Goal: Transaction & Acquisition: Download file/media

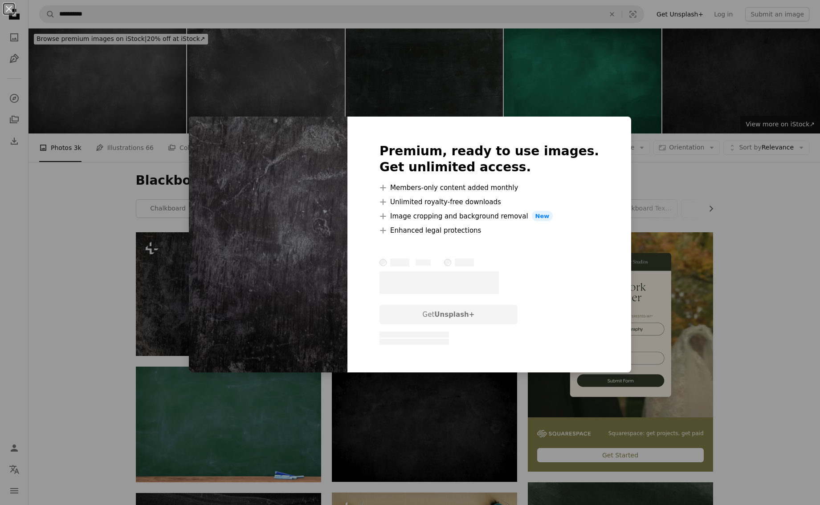
scroll to position [153, 0]
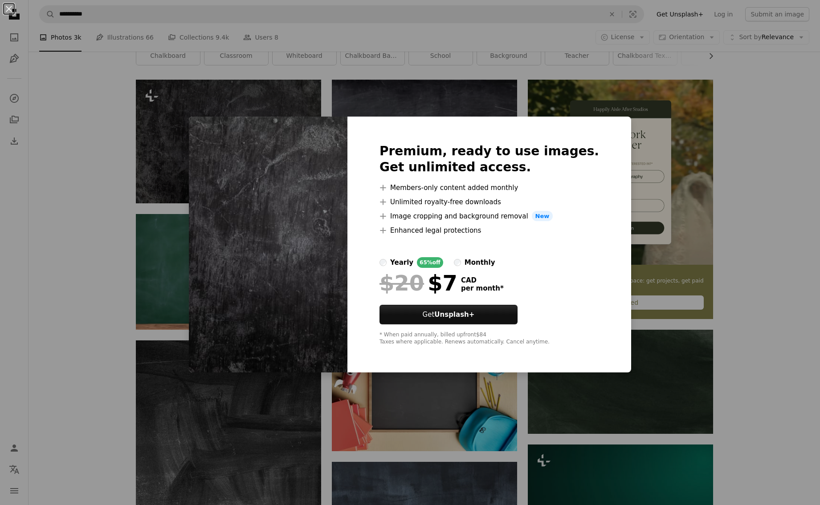
click at [205, 113] on div "An X shape Premium, ready to use images. Get unlimited access. A plus sign Memb…" at bounding box center [410, 252] width 820 height 505
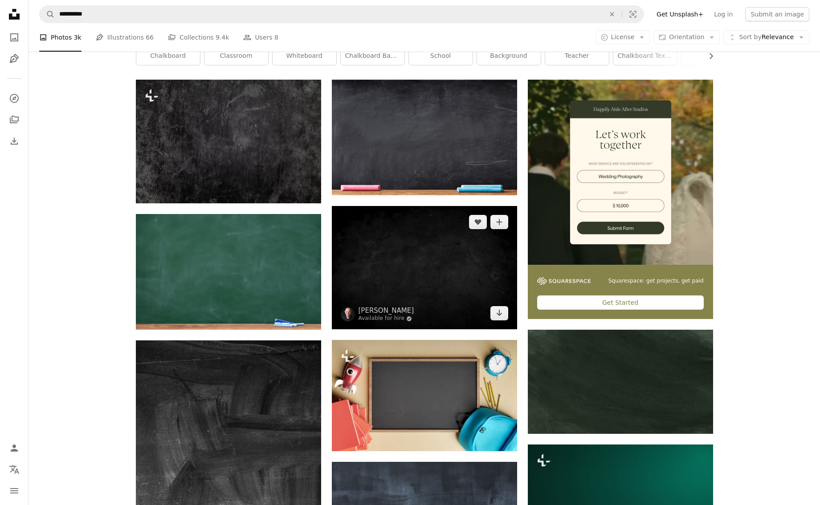
click at [427, 256] on img at bounding box center [424, 267] width 185 height 123
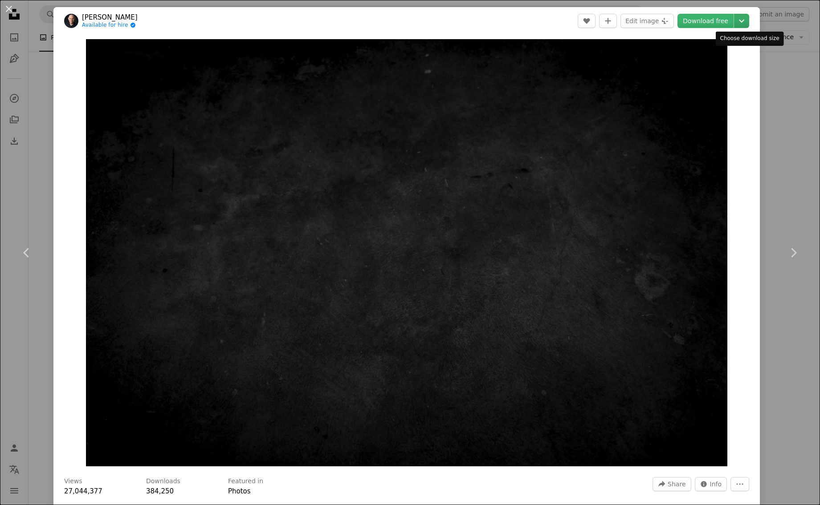
click at [749, 21] on icon "Chevron down" at bounding box center [741, 21] width 14 height 11
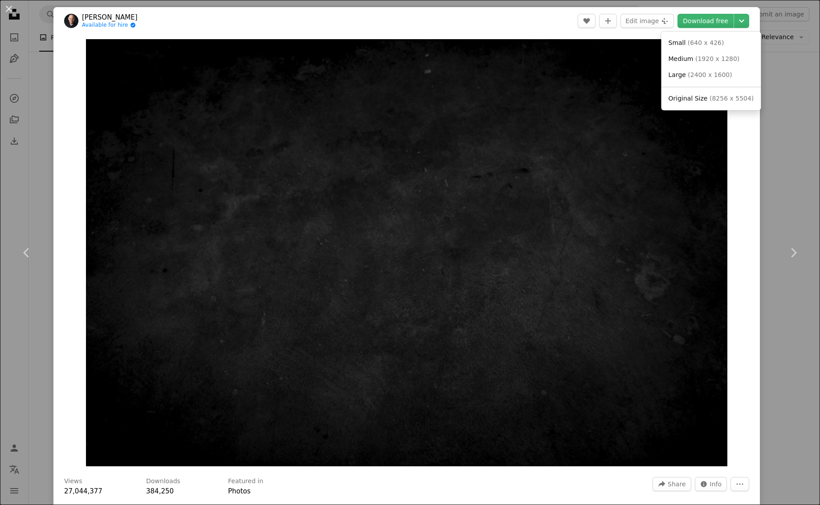
click at [530, 86] on dialog "An X shape Chevron left Chevron right [PERSON_NAME] Available for hire A checkm…" at bounding box center [410, 252] width 820 height 505
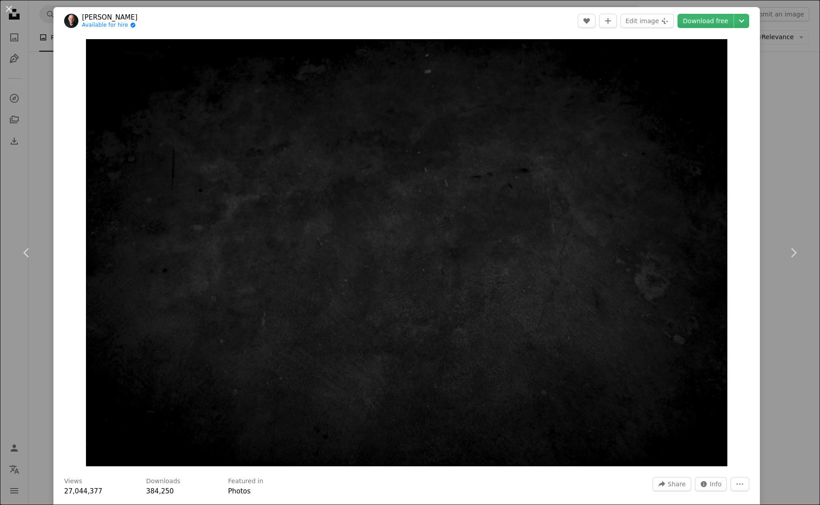
click at [15, 131] on div "An X shape Chevron left Chevron right [PERSON_NAME] Available for hire A checkm…" at bounding box center [410, 252] width 820 height 505
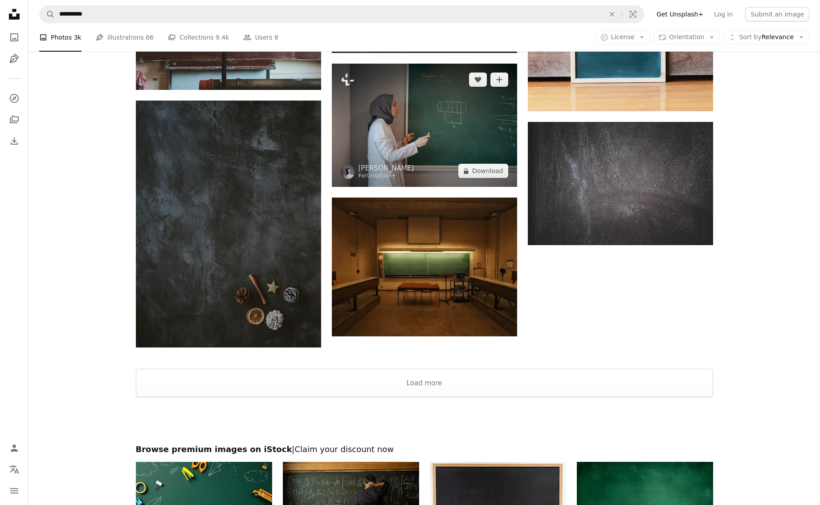
scroll to position [1098, 0]
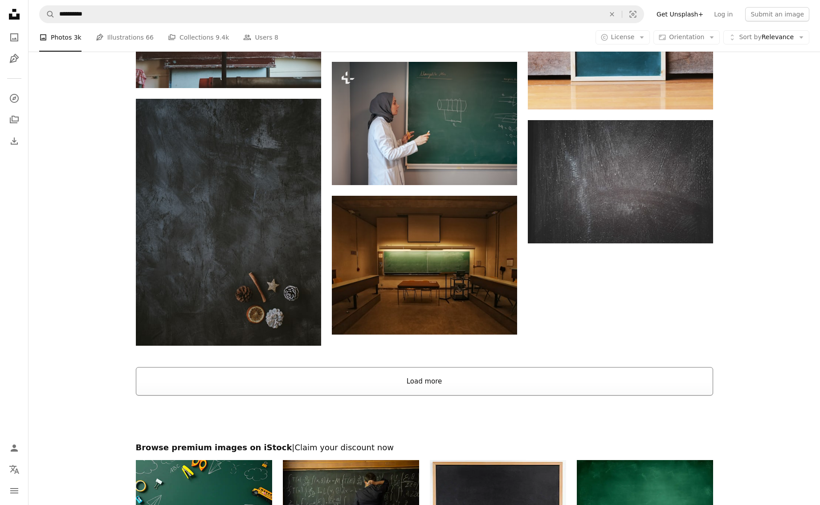
click at [432, 379] on button "Load more" at bounding box center [424, 381] width 577 height 29
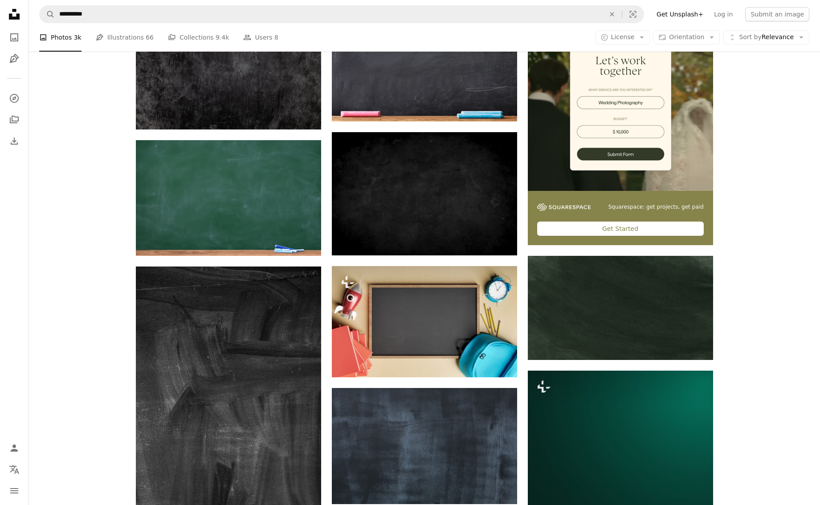
scroll to position [223, 0]
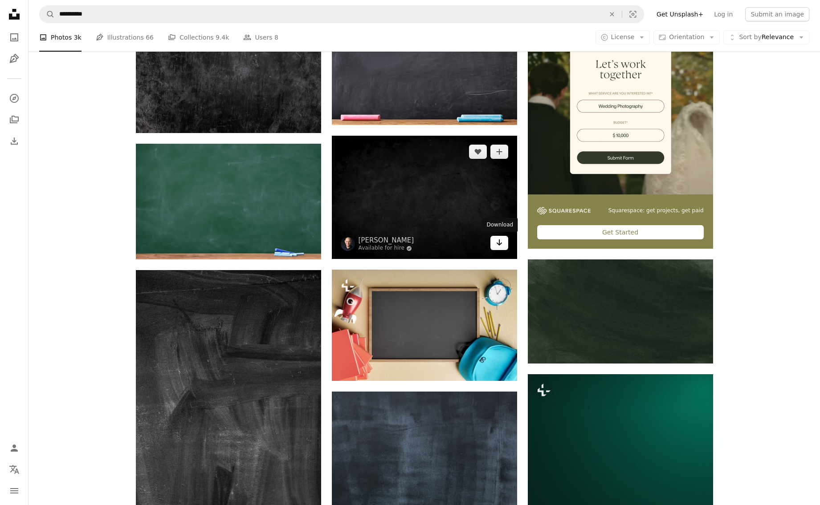
click at [499, 242] on icon "Download" at bounding box center [499, 243] width 6 height 6
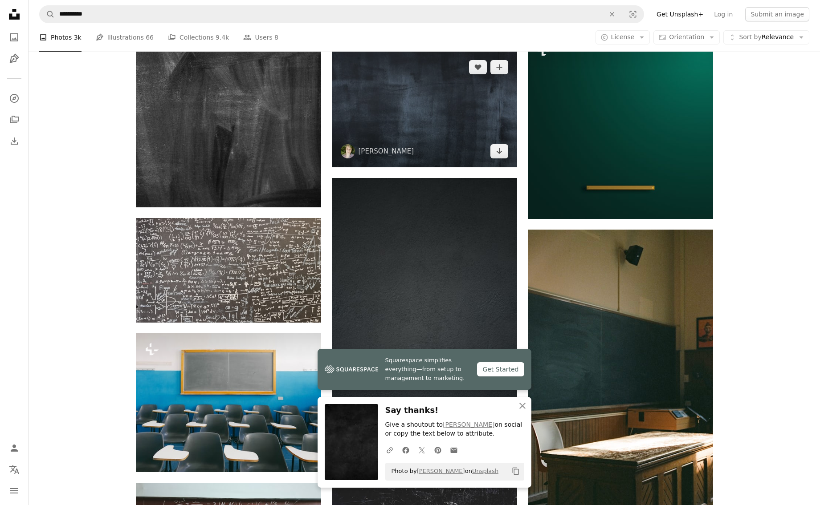
scroll to position [564, 0]
click at [501, 153] on icon "Arrow pointing down" at bounding box center [499, 150] width 7 height 11
